Goal: Task Accomplishment & Management: Manage account settings

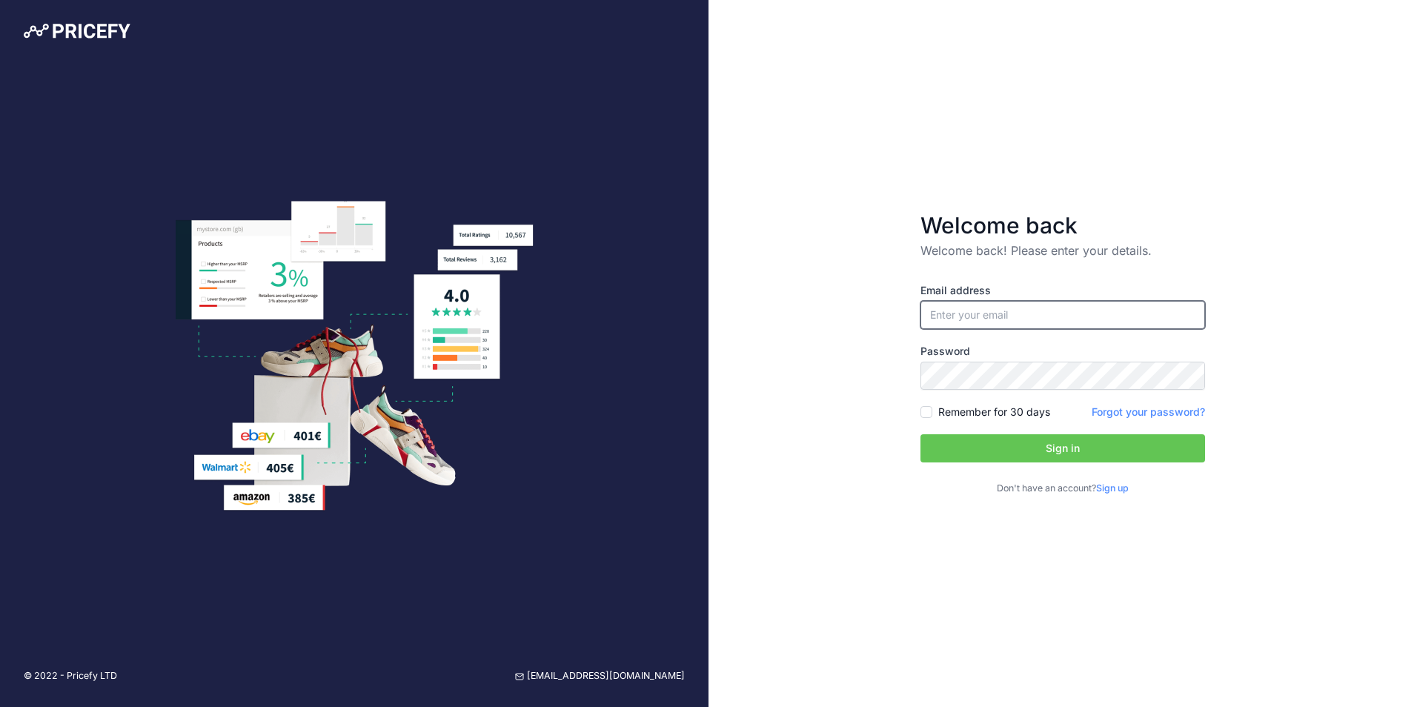
type input "[PERSON_NAME][EMAIL_ADDRESS][PERSON_NAME][DOMAIN_NAME]"
click at [1066, 451] on button "Sign in" at bounding box center [1063, 448] width 285 height 28
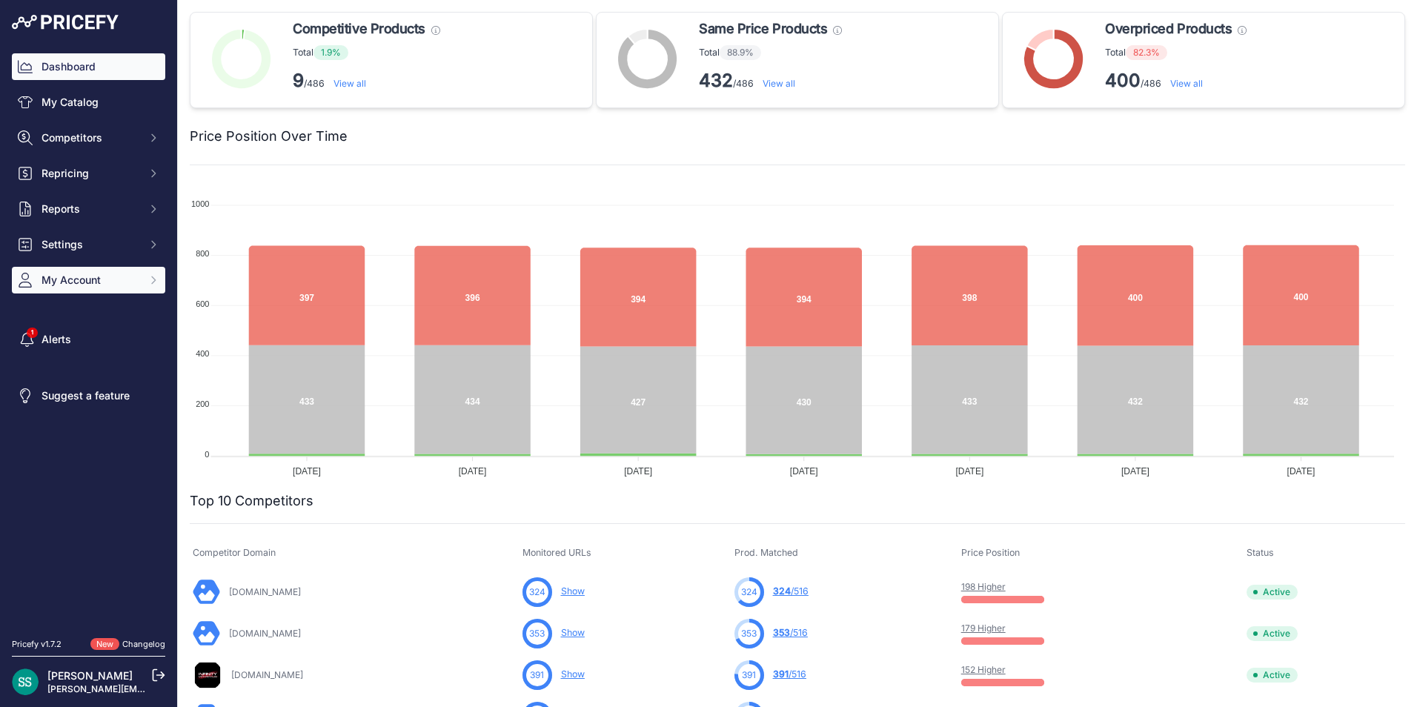
click at [107, 284] on span "My Account" at bounding box center [90, 280] width 97 height 15
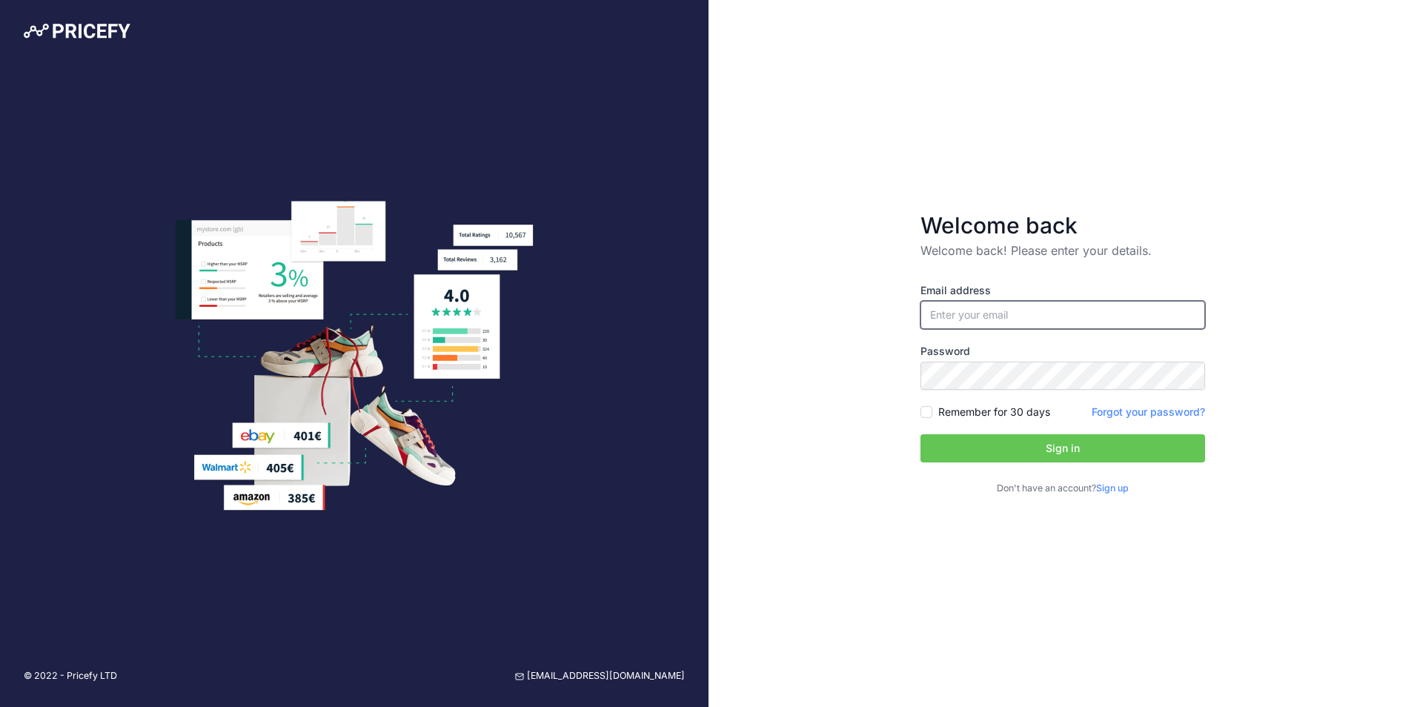
type input "[PERSON_NAME][EMAIL_ADDRESS][PERSON_NAME][DOMAIN_NAME]"
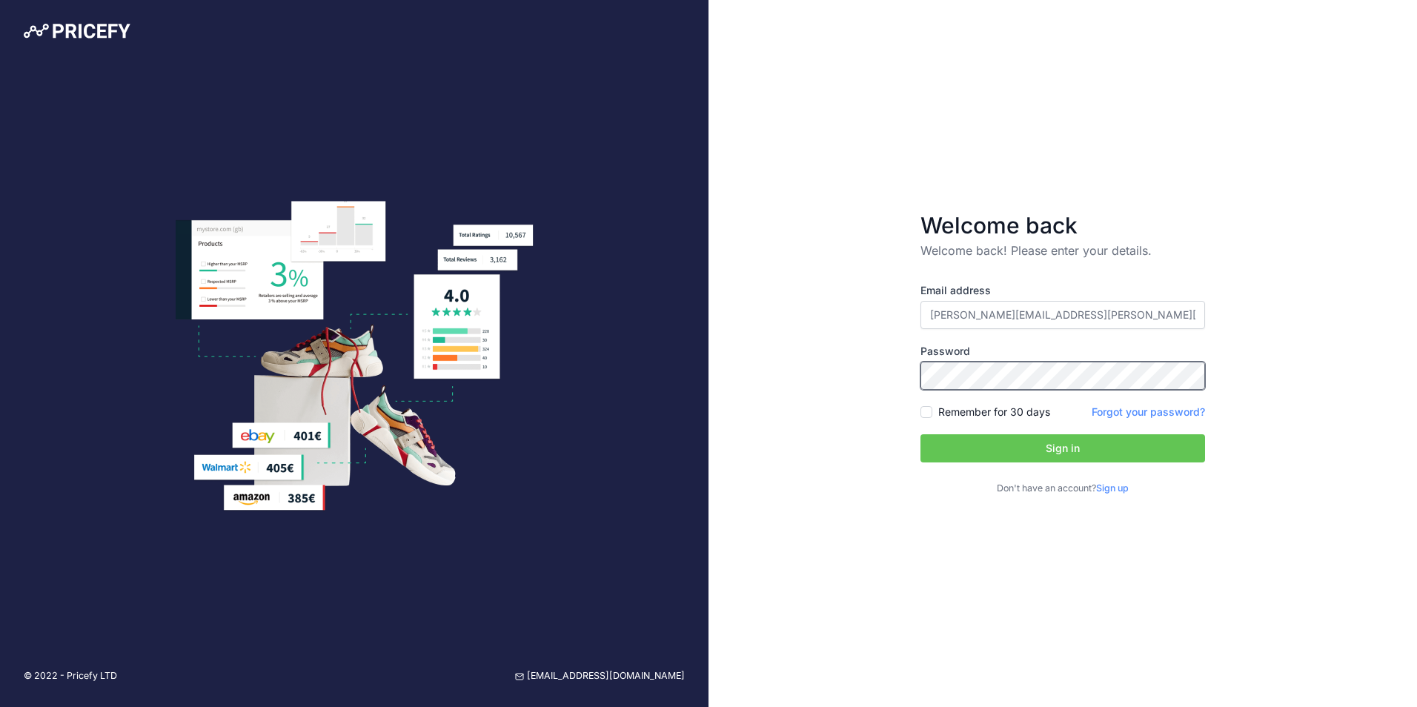
click at [911, 372] on form "Welcome back Welcome back! Please enter your details. Email address stuart.swab…" at bounding box center [1063, 353] width 332 height 331
click at [921, 434] on button "Sign in" at bounding box center [1063, 448] width 285 height 28
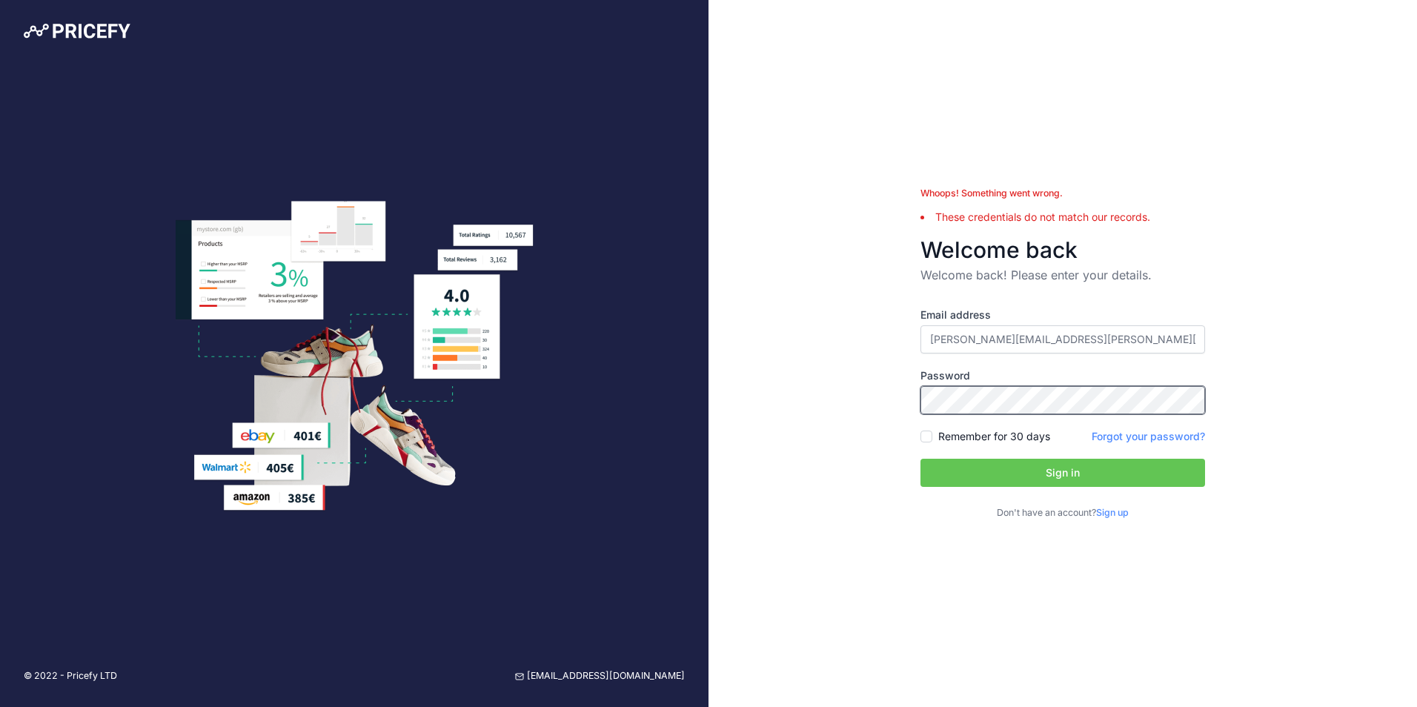
click at [902, 397] on form "Whoops! Something went wrong. These credentials do not match our records. Welco…" at bounding box center [1063, 353] width 332 height 380
click at [921, 459] on button "Sign in" at bounding box center [1063, 473] width 285 height 28
